Goal: Transaction & Acquisition: Book appointment/travel/reservation

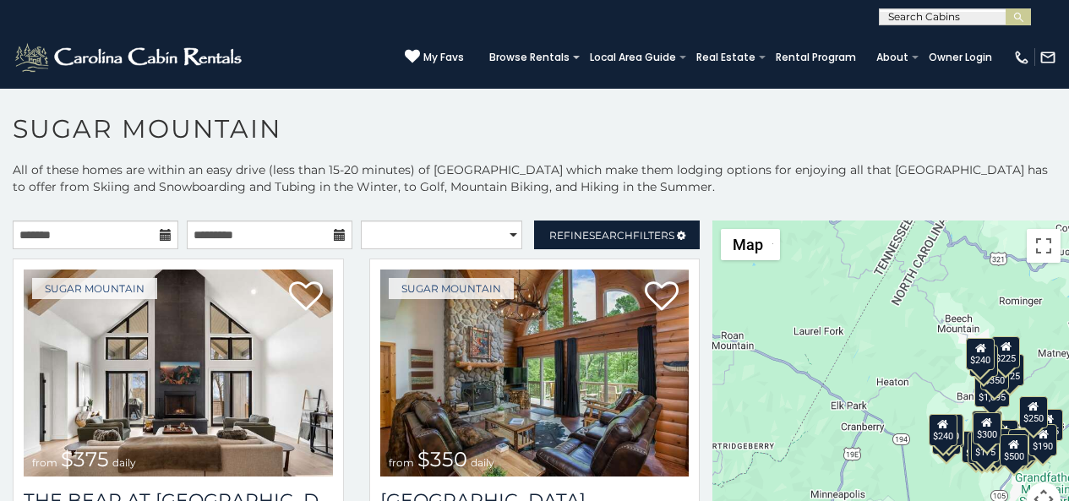
scroll to position [7, 0]
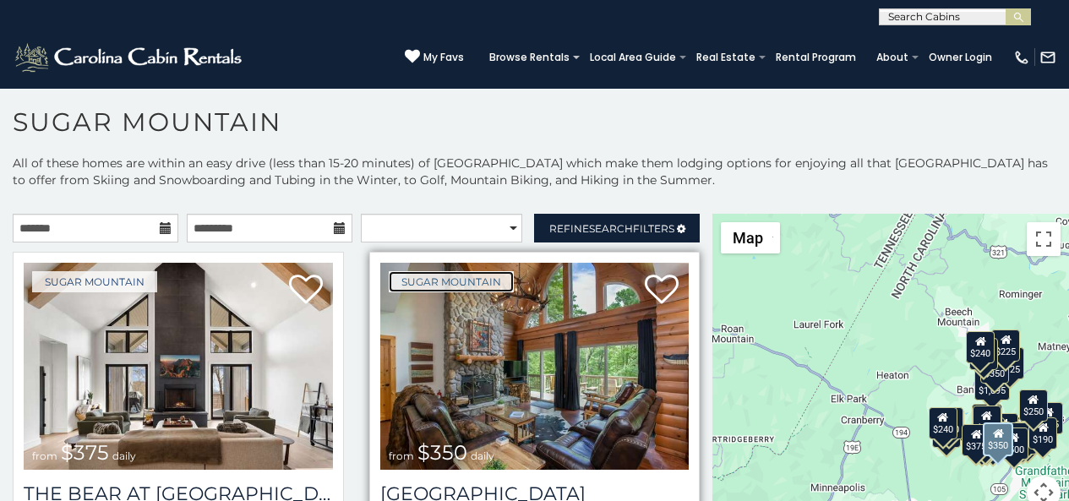
click at [406, 284] on link "Sugar Mountain" at bounding box center [451, 281] width 125 height 21
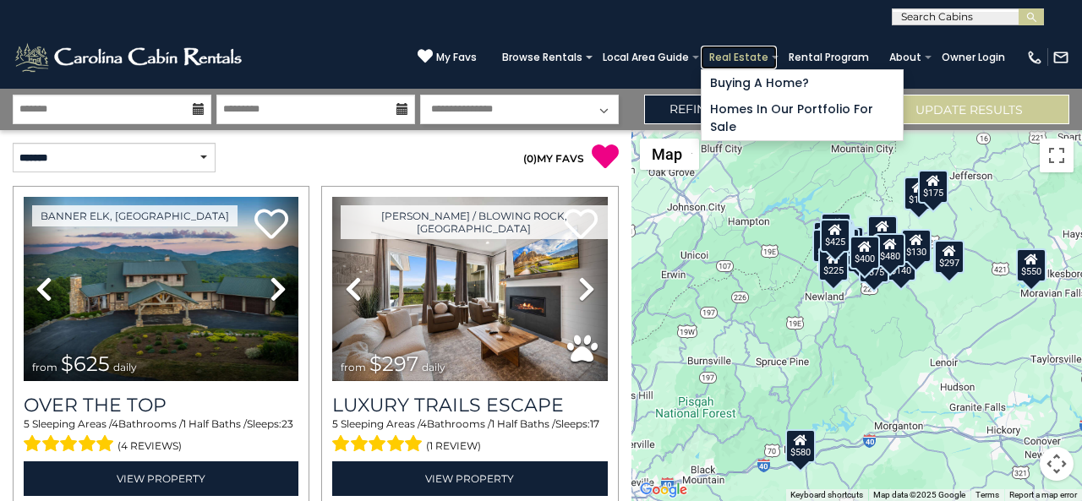
click at [754, 59] on link "Real Estate" at bounding box center [739, 58] width 76 height 24
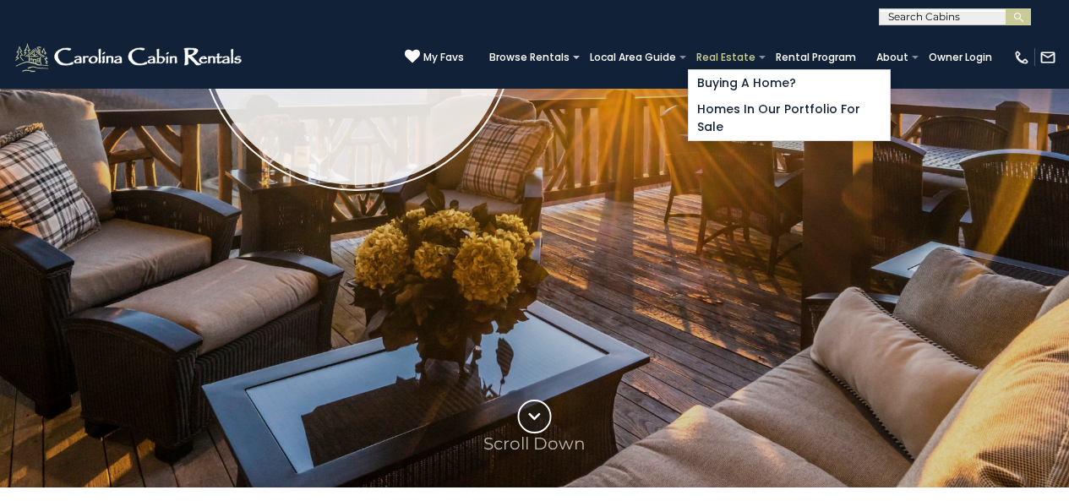
scroll to position [564, 0]
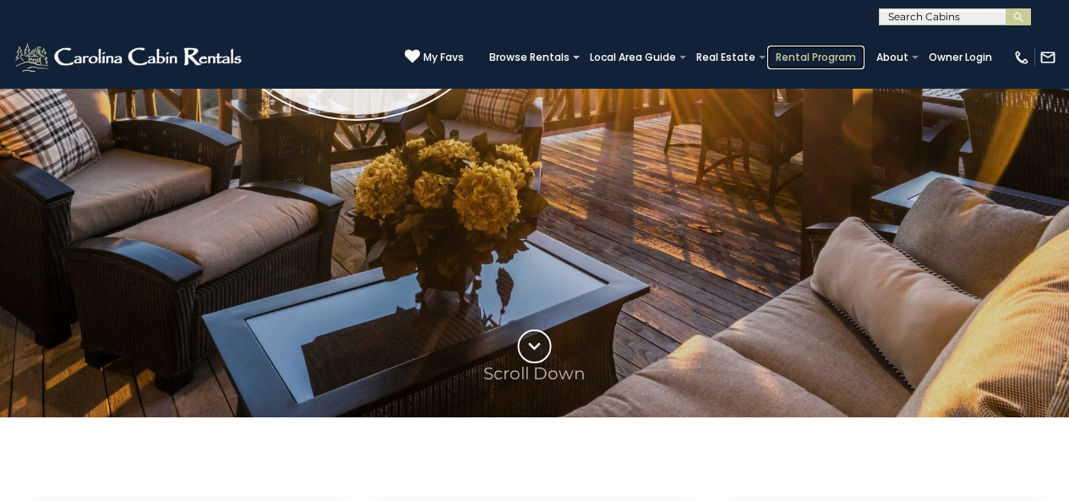
click at [817, 56] on link "Rental Program" at bounding box center [816, 58] width 97 height 24
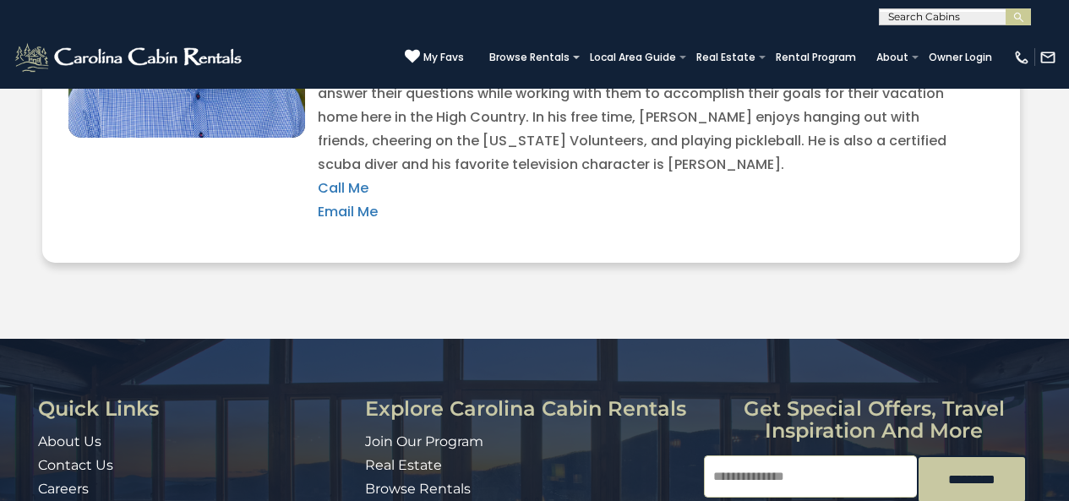
scroll to position [4105, 0]
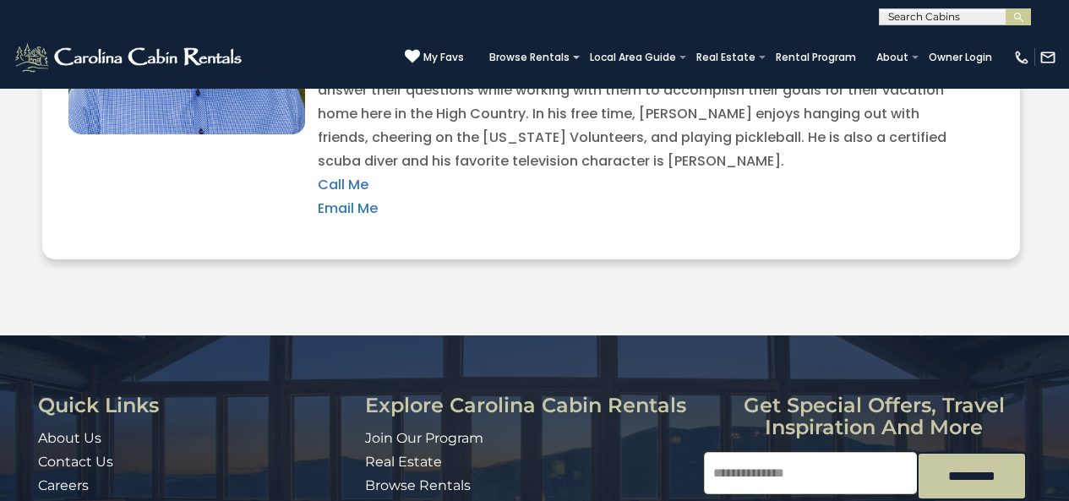
click at [25, 64] on img at bounding box center [130, 58] width 234 height 34
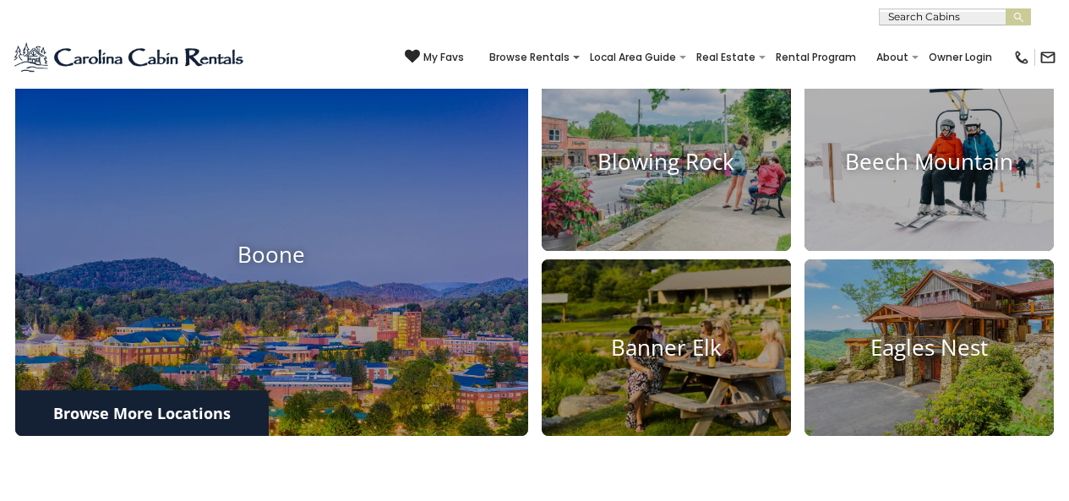
scroll to position [579, 0]
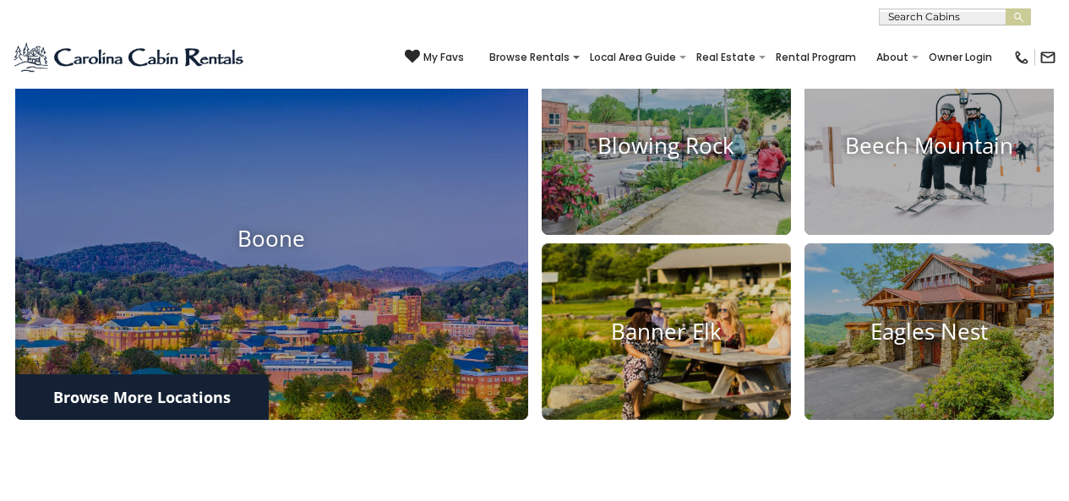
click at [553, 318] on img at bounding box center [666, 331] width 275 height 195
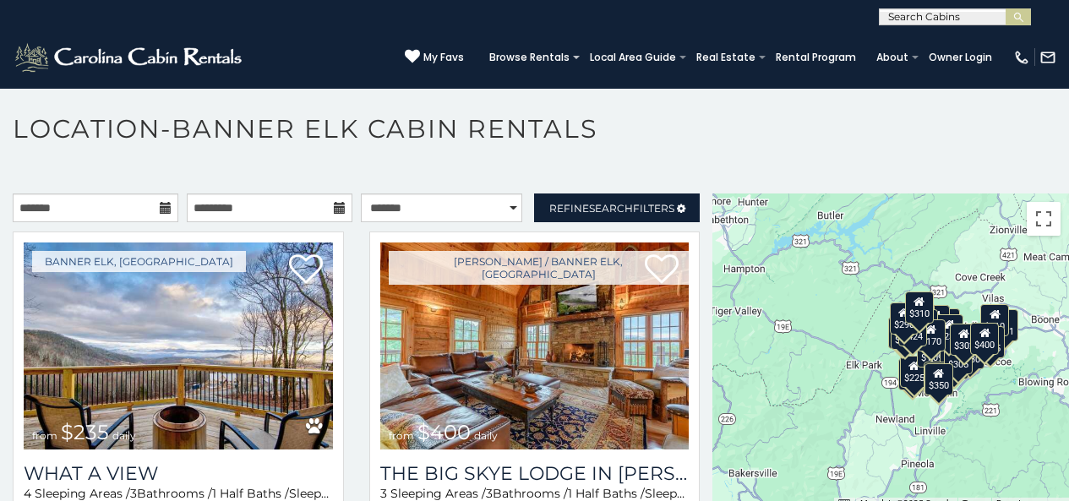
click at [747, 496] on p at bounding box center [534, 360] width 1069 height 333
